Goal: Task Accomplishment & Management: Manage account settings

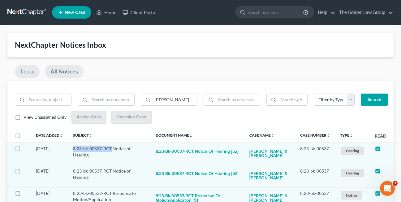
click at [26, 73] on link "Inbox" at bounding box center [27, 72] width 25 height 14
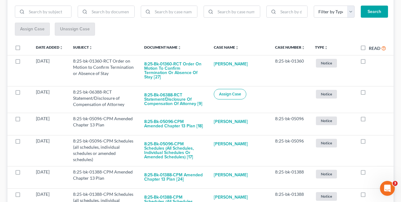
scroll to position [92, 0]
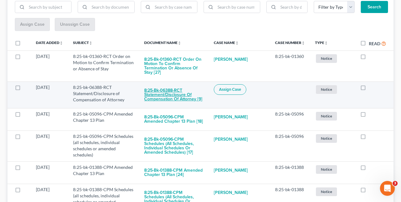
click at [153, 93] on button "8:25-bk-06388-RCT Statement/Disclosure of Compensation of Attorney [9]" at bounding box center [174, 94] width 60 height 21
checkbox input "true"
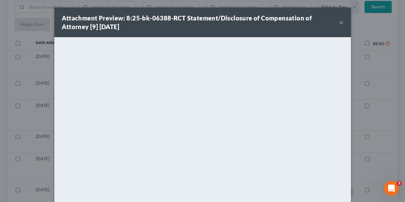
click at [340, 24] on button "×" at bounding box center [342, 22] width 4 height 7
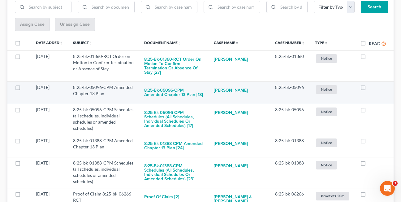
click at [369, 89] on label at bounding box center [369, 89] width 0 height 0
click at [371, 84] on input "checkbox" at bounding box center [373, 86] width 4 height 4
checkbox input "true"
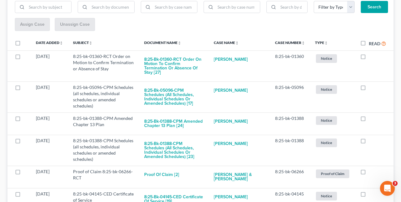
click at [369, 89] on label at bounding box center [369, 89] width 0 height 0
click at [371, 84] on input "checkbox" at bounding box center [373, 86] width 4 height 4
checkbox input "true"
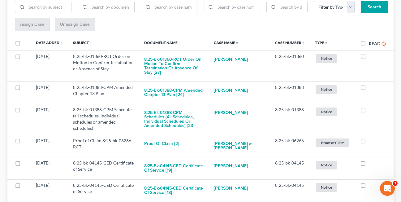
click at [369, 89] on label at bounding box center [369, 89] width 0 height 0
click at [371, 84] on input "checkbox" at bounding box center [373, 86] width 4 height 4
checkbox input "true"
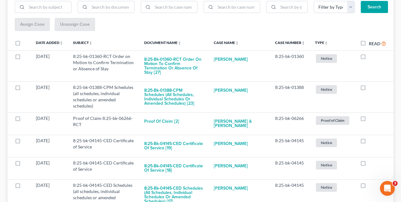
click at [369, 89] on label at bounding box center [369, 89] width 0 height 0
click at [371, 84] on input "checkbox" at bounding box center [373, 86] width 4 height 4
checkbox input "true"
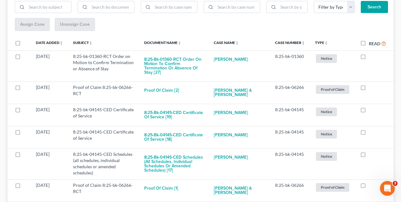
click at [369, 89] on label at bounding box center [369, 89] width 0 height 0
click at [371, 84] on input "checkbox" at bounding box center [373, 86] width 4 height 4
checkbox input "true"
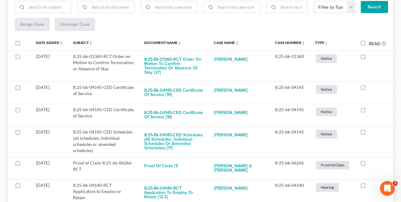
click at [369, 89] on label at bounding box center [369, 89] width 0 height 0
click at [371, 84] on input "checkbox" at bounding box center [373, 86] width 4 height 4
checkbox input "true"
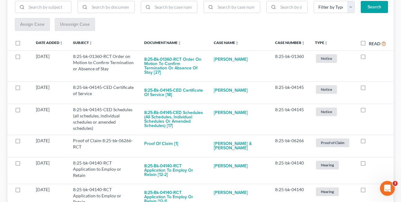
click at [369, 89] on label at bounding box center [369, 89] width 0 height 0
click at [371, 84] on input "checkbox" at bounding box center [373, 86] width 4 height 4
checkbox input "true"
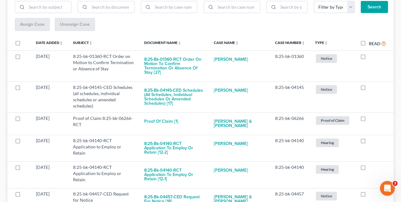
click at [369, 89] on label at bounding box center [369, 89] width 0 height 0
click at [371, 84] on input "checkbox" at bounding box center [373, 86] width 4 height 4
checkbox input "true"
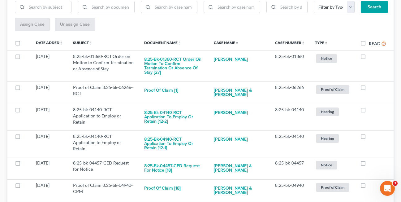
click at [369, 89] on label at bounding box center [369, 89] width 0 height 0
click at [371, 84] on input "checkbox" at bounding box center [373, 86] width 4 height 4
checkbox input "true"
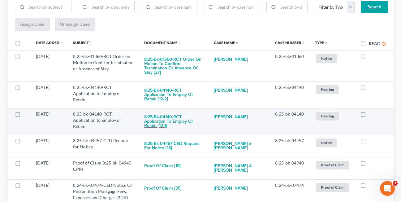
click at [167, 111] on button "8:25-bk-04140-RCT Application to Employ or Retain [12-1]" at bounding box center [174, 121] width 60 height 21
checkbox input "true"
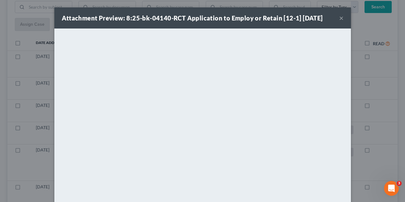
click at [340, 18] on button "×" at bounding box center [342, 17] width 4 height 7
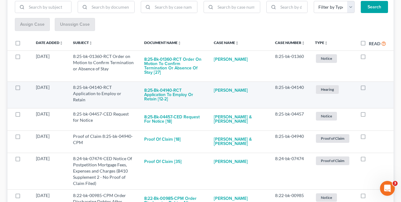
click at [369, 89] on label at bounding box center [369, 89] width 0 height 0
click at [371, 84] on input "checkbox" at bounding box center [373, 86] width 4 height 4
checkbox input "true"
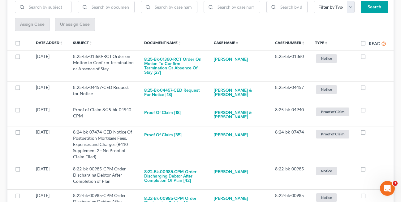
click at [369, 89] on label at bounding box center [369, 89] width 0 height 0
click at [371, 84] on input "checkbox" at bounding box center [373, 86] width 4 height 4
checkbox input "true"
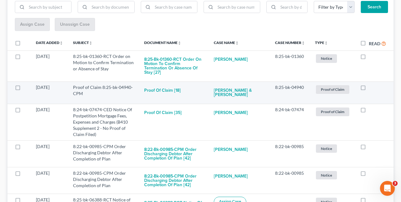
click at [369, 89] on label at bounding box center [369, 89] width 0 height 0
click at [371, 84] on input "checkbox" at bounding box center [373, 86] width 4 height 4
checkbox input "true"
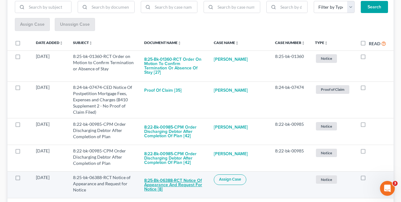
click at [177, 179] on button "8:25-bk-06388-RCT Notice of Appearance and Request for Notice [8]" at bounding box center [174, 184] width 60 height 21
checkbox input "true"
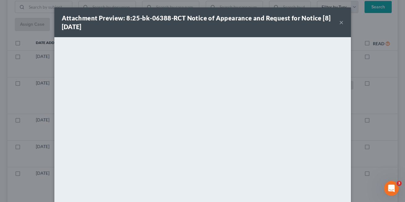
click at [340, 21] on button "×" at bounding box center [342, 22] width 4 height 7
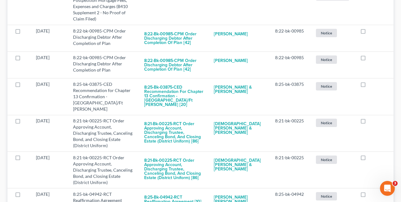
scroll to position [193, 0]
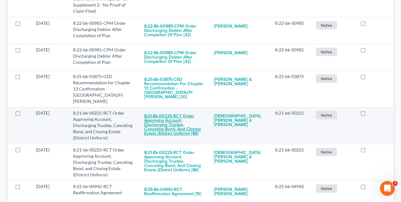
click at [172, 112] on button "8:21-bk-00225-RCT Order Approving Account, Discharging Trustee, Canceling Bond,…" at bounding box center [174, 125] width 60 height 30
checkbox input "true"
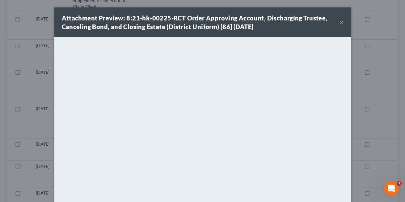
click at [340, 23] on button "×" at bounding box center [342, 22] width 4 height 7
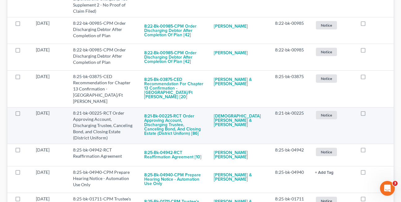
click at [369, 114] on label at bounding box center [369, 114] width 0 height 0
click at [371, 110] on input "checkbox" at bounding box center [373, 112] width 4 height 4
checkbox input "true"
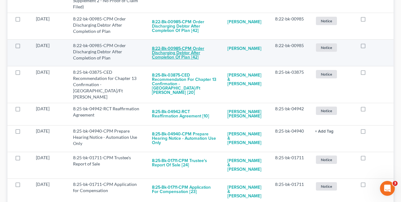
click at [184, 50] on button "8:22-bk-00985-CPM Order Discharging Debtor After Completion of Plan [42]" at bounding box center [185, 52] width 66 height 21
checkbox input "true"
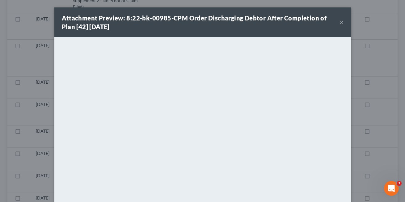
click at [340, 24] on button "×" at bounding box center [342, 22] width 4 height 7
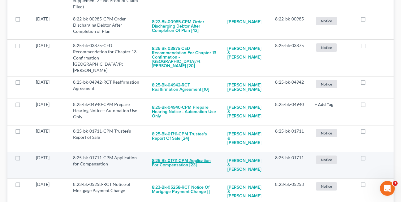
click at [195, 154] on button "8:25-bk-01711-CPM Application for Compensation [23]" at bounding box center [185, 162] width 66 height 17
checkbox input "true"
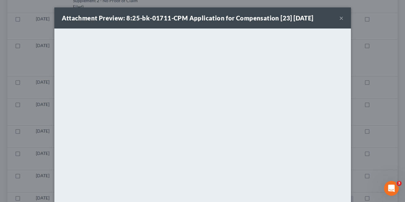
click at [340, 18] on button "×" at bounding box center [342, 17] width 4 height 7
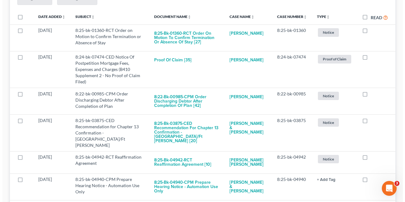
scroll to position [119, 0]
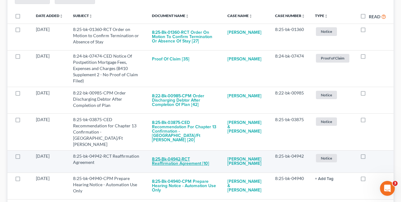
click at [180, 153] on button "8:25-bk-04942-RCT Reaffirmation Agreement [10]" at bounding box center [185, 161] width 66 height 17
checkbox input "true"
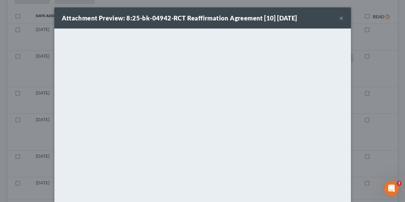
click at [340, 17] on button "×" at bounding box center [342, 17] width 4 height 7
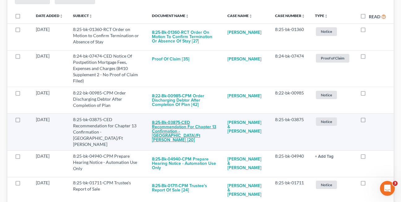
click at [169, 125] on button "8:25-bk-03875-CED Recommendation for Chapter 13 Confirmation - [GEOGRAPHIC_DATA…" at bounding box center [185, 131] width 66 height 30
checkbox input "true"
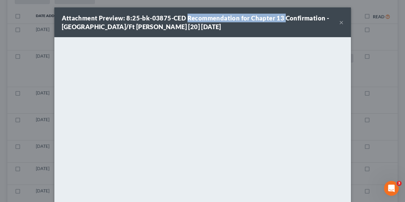
drag, startPoint x: 185, startPoint y: 19, endPoint x: 281, endPoint y: 19, distance: 95.9
click at [281, 19] on strong "Attachment Preview: 8:25-bk-03875-CED Recommendation for Chapter 13 Confirmatio…" at bounding box center [196, 22] width 268 height 16
copy strong "Recommendation for Chapter 13"
drag, startPoint x: 172, startPoint y: 22, endPoint x: 277, endPoint y: 22, distance: 104.8
click at [172, 22] on div "Attachment Preview: 8:25-bk-03875-CED Recommendation for Chapter 13 Confirmatio…" at bounding box center [201, 22] width 278 height 17
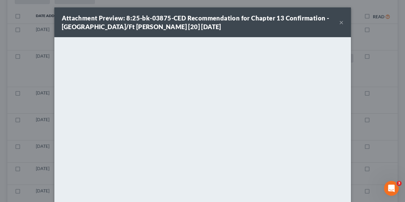
click at [340, 22] on button "×" at bounding box center [342, 22] width 4 height 7
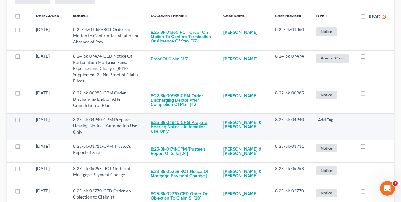
click at [174, 123] on button "8:25-bk-04940-CPM Prepare Hearing Notice - Automation Use Only" at bounding box center [182, 126] width 63 height 21
checkbox input "true"
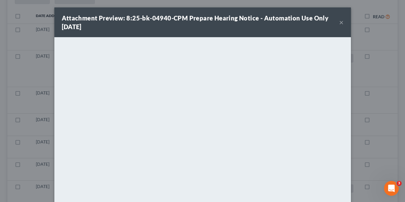
click at [340, 23] on button "×" at bounding box center [342, 22] width 4 height 7
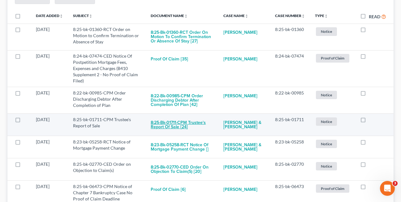
click at [175, 127] on button "8:25-bk-01711-CPM Trustee's Report of Sale [24]" at bounding box center [182, 124] width 63 height 17
checkbox input "true"
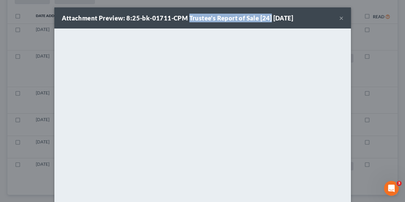
drag, startPoint x: 185, startPoint y: 19, endPoint x: 267, endPoint y: 20, distance: 81.7
click at [267, 20] on strong "Attachment Preview: 8:25-bk-01711-CPM Trustee's Report of Sale [24] [DATE]" at bounding box center [178, 17] width 232 height 7
copy strong "Trustee's Report of Sale [24]"
click at [340, 18] on button "×" at bounding box center [342, 17] width 4 height 7
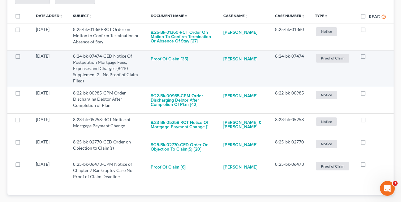
click at [164, 58] on button "Proof of Claim [35]" at bounding box center [169, 59] width 37 height 12
checkbox input "true"
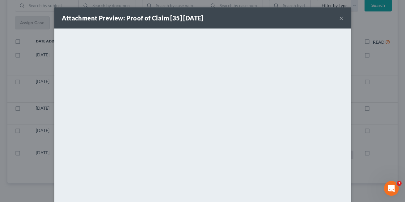
scroll to position [94, 0]
copy strong "Trustee's Report of Sale [24]"
click at [340, 18] on button "×" at bounding box center [342, 17] width 4 height 7
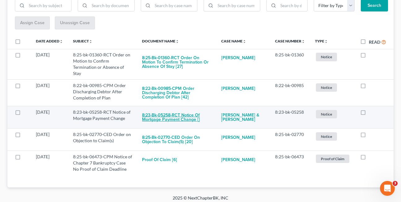
click at [168, 114] on button "8:23-bk-05258-RCT Notice of Mortgage Payment Change []" at bounding box center [176, 117] width 69 height 17
checkbox input "true"
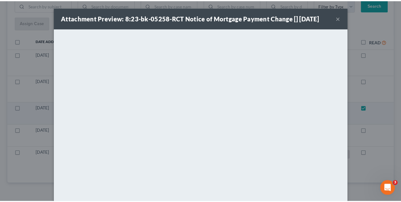
scroll to position [70, 0]
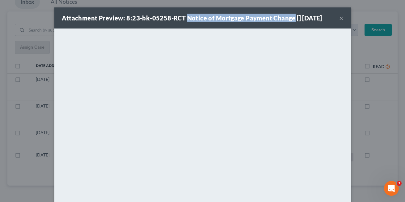
drag, startPoint x: 183, startPoint y: 19, endPoint x: 291, endPoint y: 19, distance: 107.6
click at [291, 19] on strong "Attachment Preview: 8:23-bk-05258-RCT Notice of Mortgage Payment Change [] [DAT…" at bounding box center [192, 17] width 261 height 7
copy strong "Notice of Mortgage Payment Change"
click at [340, 19] on button "×" at bounding box center [342, 17] width 4 height 7
